Goal: Register for event/course

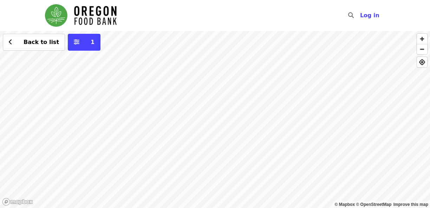
click at [264, 152] on div "Back to list 1" at bounding box center [215, 119] width 430 height 177
drag, startPoint x: 253, startPoint y: 113, endPoint x: 254, endPoint y: 166, distance: 52.7
click at [254, 165] on div "Back to list 1" at bounding box center [215, 119] width 430 height 177
drag, startPoint x: 186, startPoint y: 98, endPoint x: 183, endPoint y: 154, distance: 56.6
click at [183, 154] on div "Back to list 1" at bounding box center [215, 119] width 430 height 177
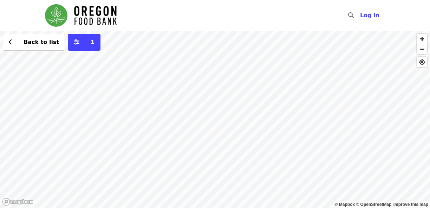
click at [216, 98] on div "Back to list 1" at bounding box center [215, 119] width 430 height 177
click at [169, 63] on div "Back to list 1" at bounding box center [215, 119] width 430 height 177
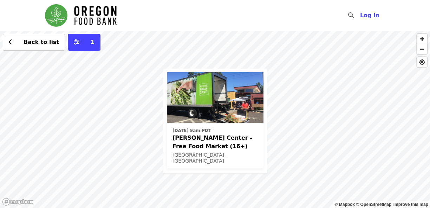
click at [303, 185] on div "Wed, Oct 1 @ 9am PDT Ortiz Center - Free Food Market (16+) Portland, OR Back to…" at bounding box center [215, 119] width 430 height 177
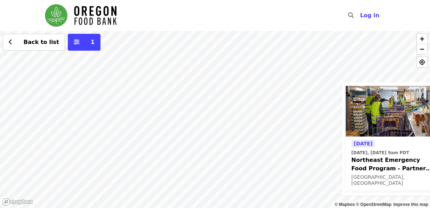
drag, startPoint x: 129, startPoint y: 130, endPoint x: 369, endPoint y: 142, distance: 240.2
click at [370, 143] on div "Today Today, Sep 11 @ 9am PDT Northeast Emergency Food Program - Partner Agency…" at bounding box center [215, 119] width 430 height 177
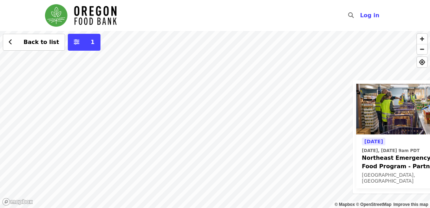
click at [90, 125] on div "Today Today, Sep 11 @ 9am PDT Northeast Emergency Food Program - Partner Agency…" at bounding box center [215, 119] width 430 height 177
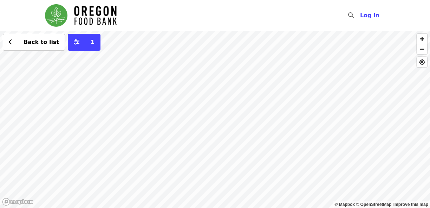
click at [84, 119] on div "Back to list 1" at bounding box center [215, 119] width 430 height 177
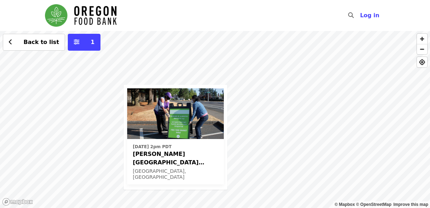
click at [152, 159] on span "[PERSON_NAME][GEOGRAPHIC_DATA] (Latino Network) - Free Food Market (16+)" at bounding box center [175, 158] width 85 height 17
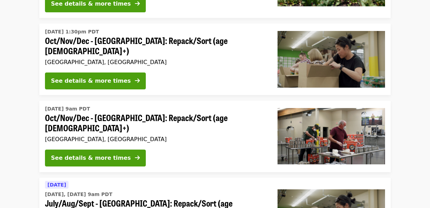
scroll to position [316, 0]
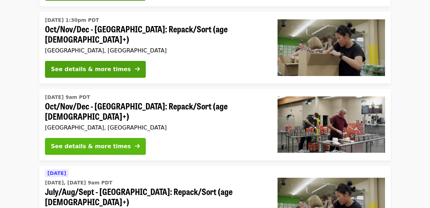
click at [70, 142] on div "See details & more times" at bounding box center [91, 146] width 80 height 8
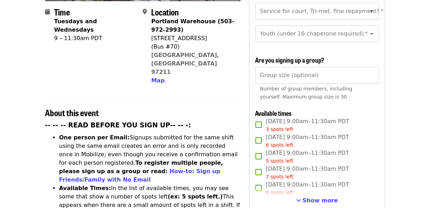
scroll to position [176, 0]
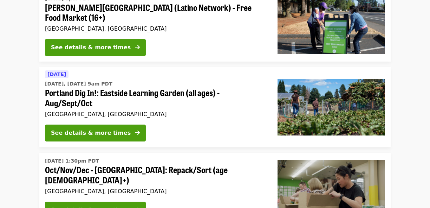
scroll to position [316, 0]
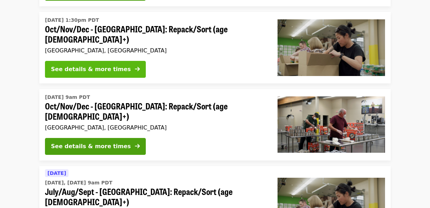
click at [87, 65] on div "See details & more times" at bounding box center [91, 69] width 80 height 8
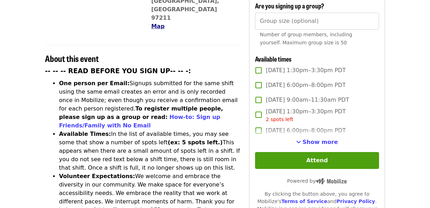
scroll to position [246, 0]
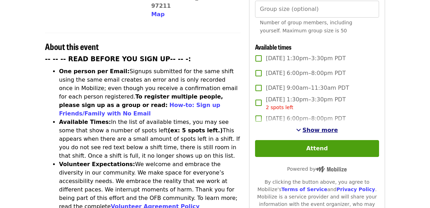
click at [311, 127] on span "Show more" at bounding box center [319, 129] width 35 height 7
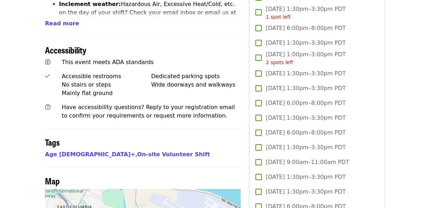
scroll to position [457, 0]
